Goal: Task Accomplishment & Management: Complete application form

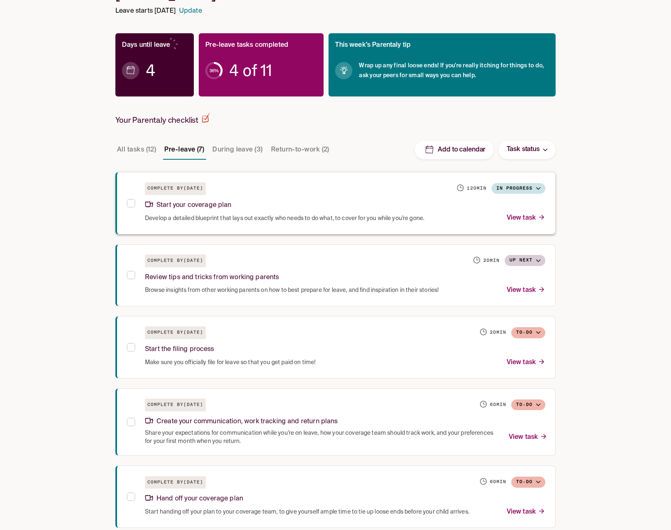
scroll to position [100, 0]
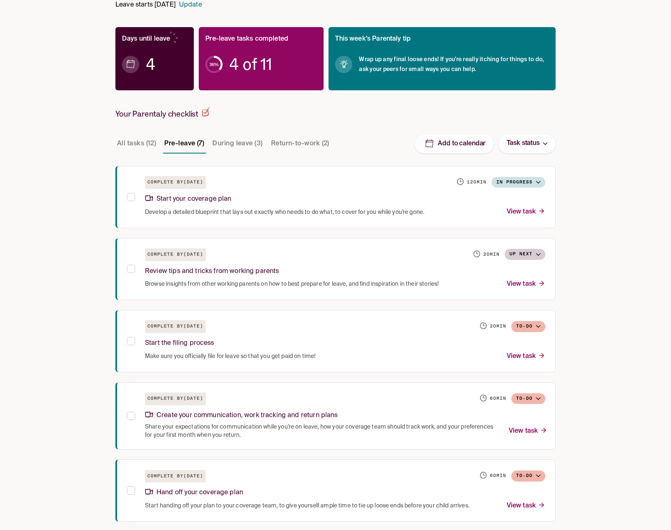
click at [250, 145] on button "During leave (3)" at bounding box center [237, 144] width 53 height 20
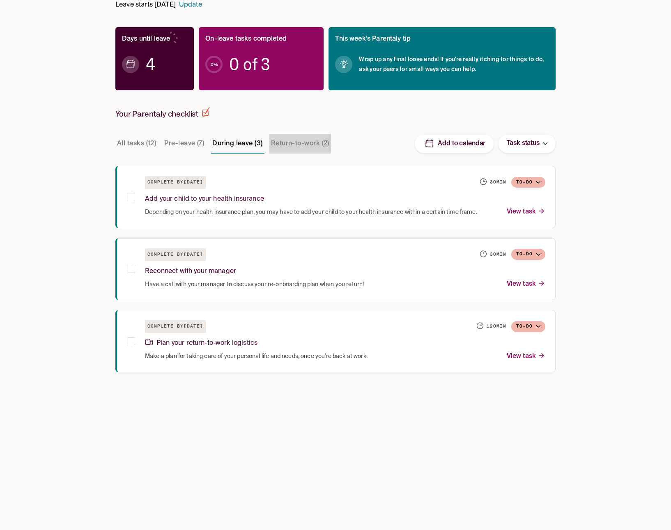
click at [288, 145] on button "Return-to-work (2)" at bounding box center [300, 144] width 62 height 20
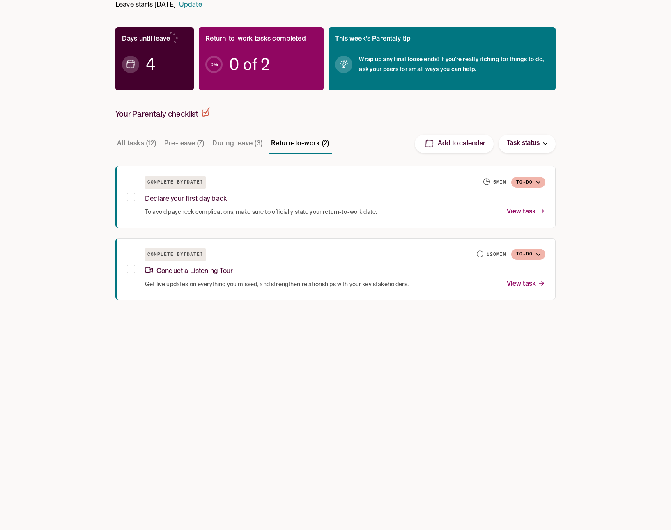
click at [247, 144] on button "During leave (3)" at bounding box center [237, 144] width 53 height 20
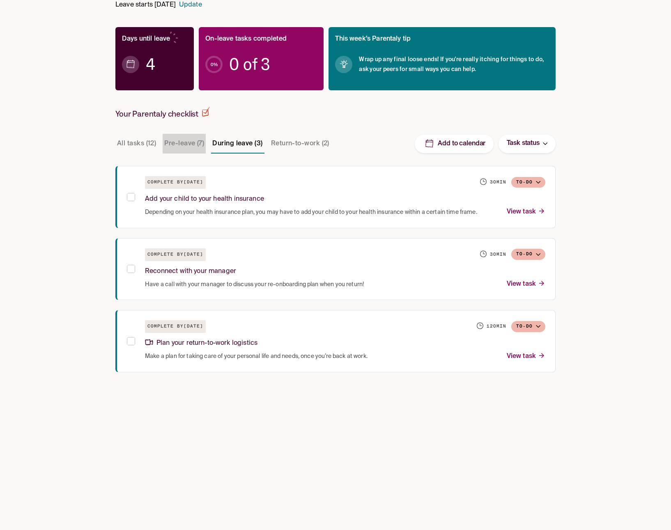
click at [195, 140] on button "Pre-leave (7)" at bounding box center [184, 144] width 43 height 20
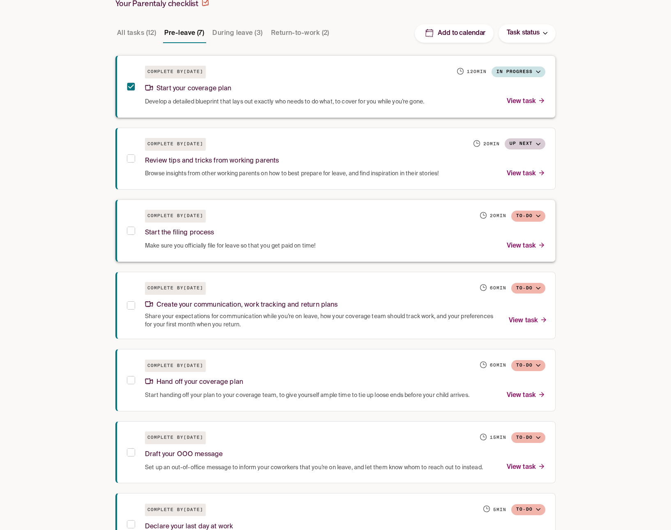
scroll to position [177, 0]
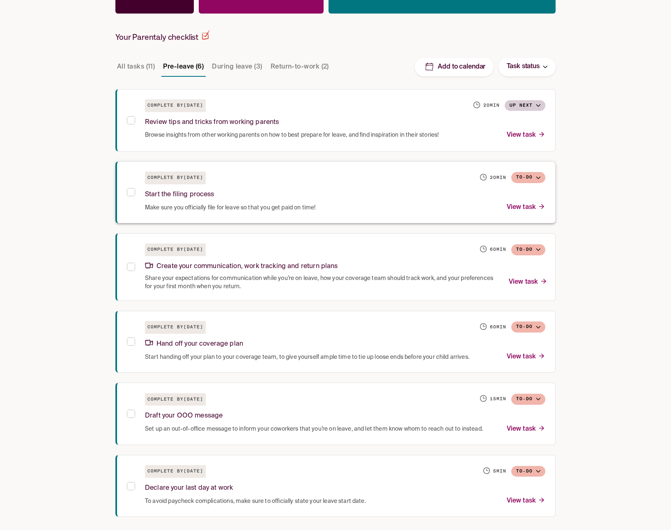
click at [528, 204] on p "View task" at bounding box center [526, 207] width 39 height 11
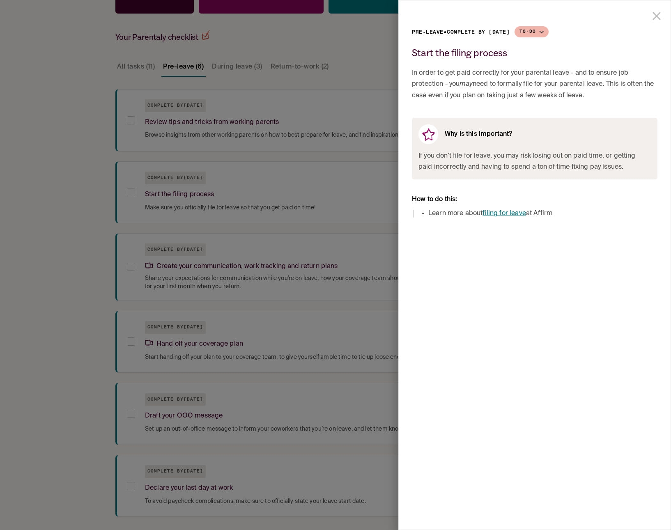
click at [511, 212] on link "filing for leave" at bounding box center [503, 213] width 43 height 7
click at [330, 203] on div at bounding box center [335, 265] width 671 height 530
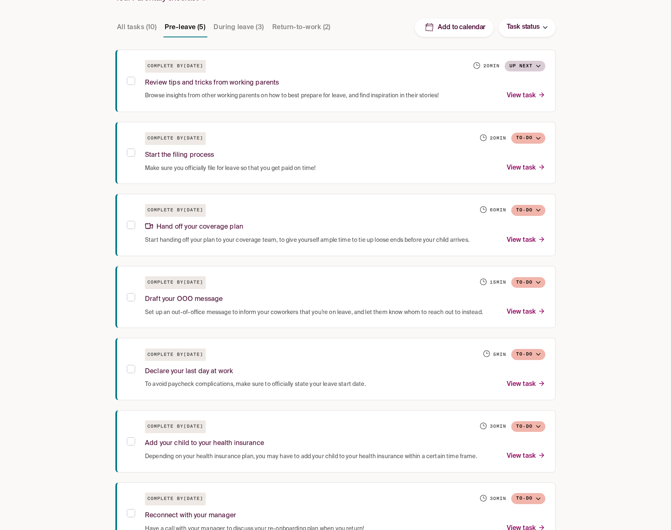
scroll to position [220, 0]
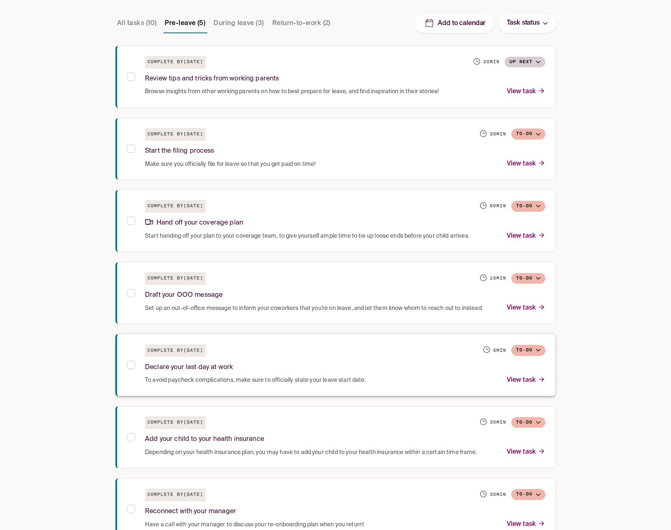
click at [527, 377] on p "View task" at bounding box center [526, 380] width 39 height 11
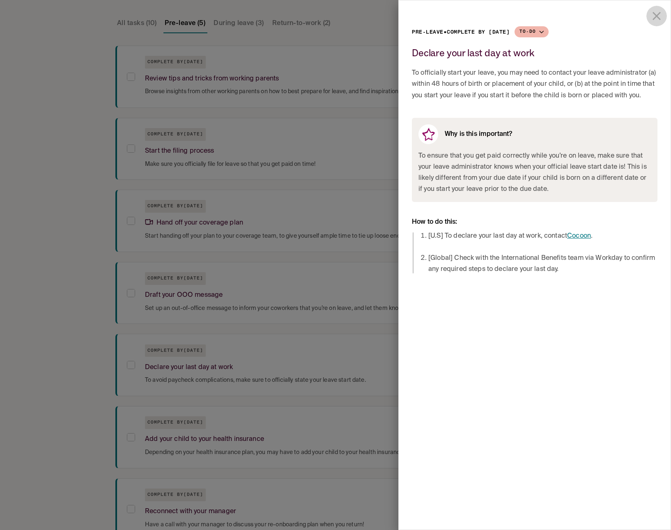
click at [656, 12] on icon "close drawer" at bounding box center [657, 16] width 14 height 14
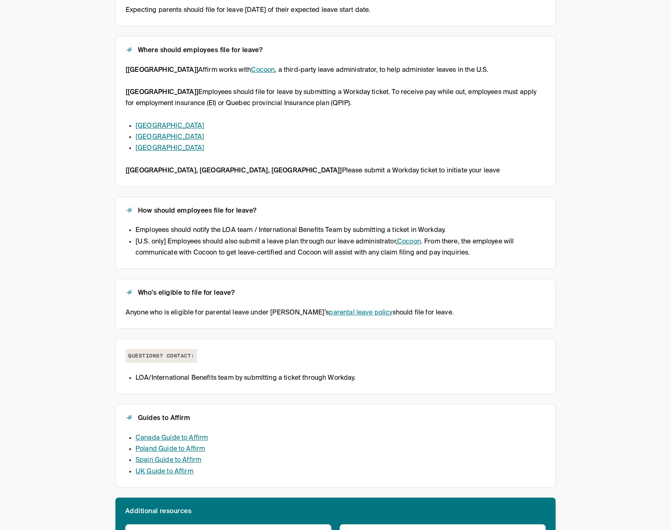
scroll to position [243, 0]
